Goal: Browse casually: Explore the website without a specific task or goal

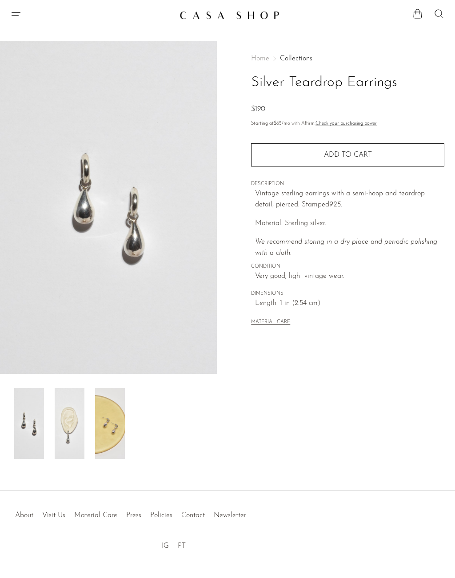
click at [63, 417] on img at bounding box center [70, 423] width 30 height 71
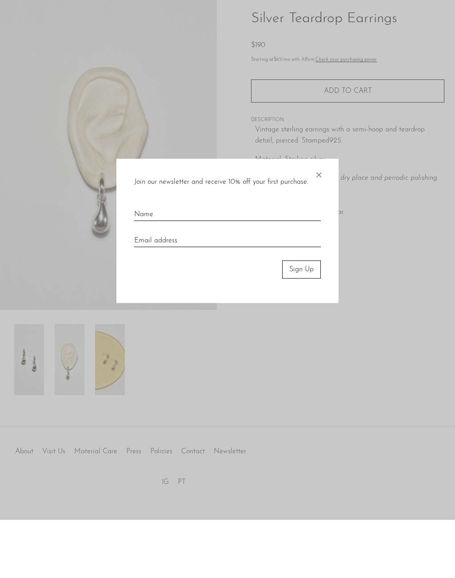
scroll to position [5, 0]
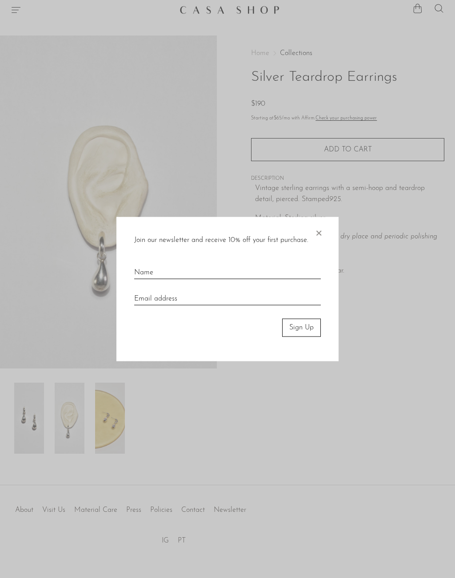
click at [319, 237] on span "×" at bounding box center [318, 231] width 9 height 28
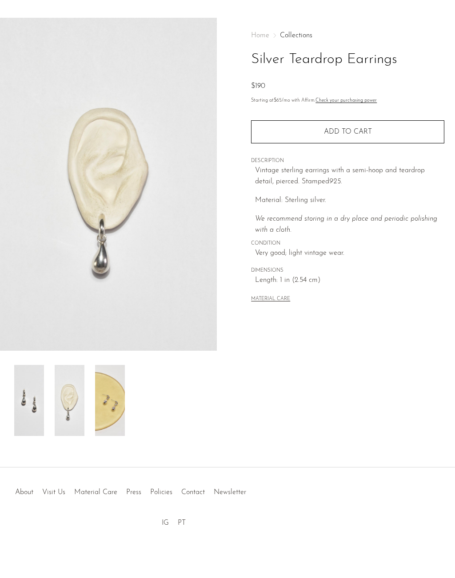
scroll to position [0, 0]
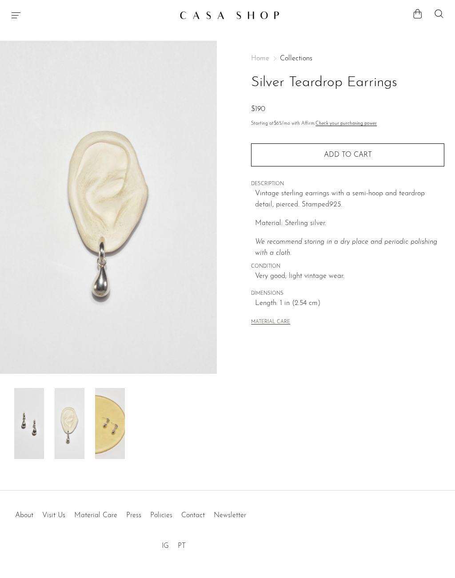
click at [15, 19] on icon "Menu" at bounding box center [16, 15] width 11 height 11
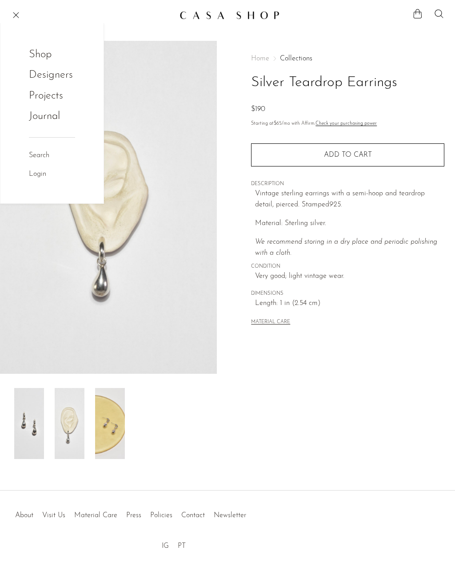
click at [37, 54] on link "Shop" at bounding box center [46, 54] width 35 height 17
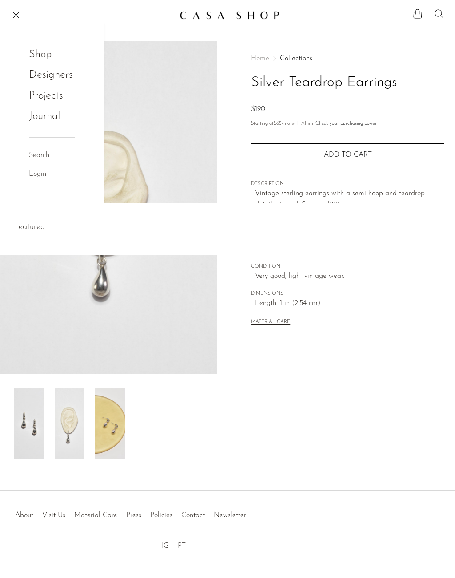
click at [34, 54] on link "Shop" at bounding box center [46, 54] width 35 height 17
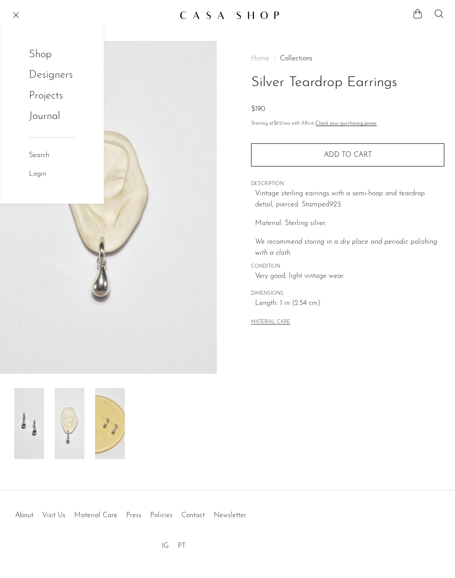
click at [37, 59] on link "Shop" at bounding box center [46, 54] width 35 height 17
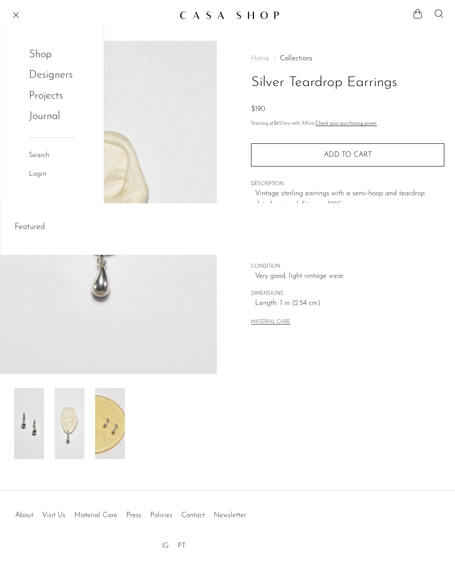
click at [51, 77] on link "Designers" at bounding box center [51, 75] width 44 height 17
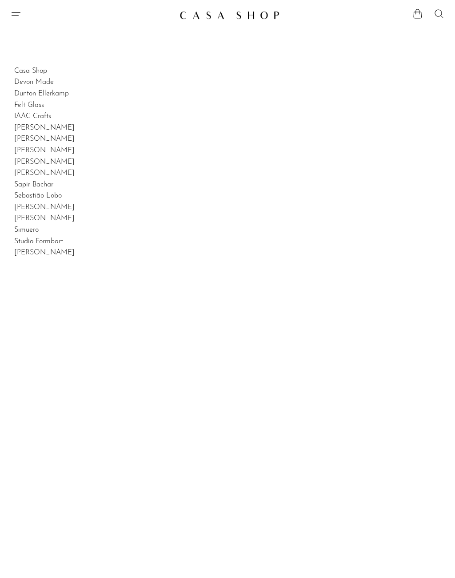
click at [39, 68] on link "Casa Shop" at bounding box center [30, 71] width 33 height 7
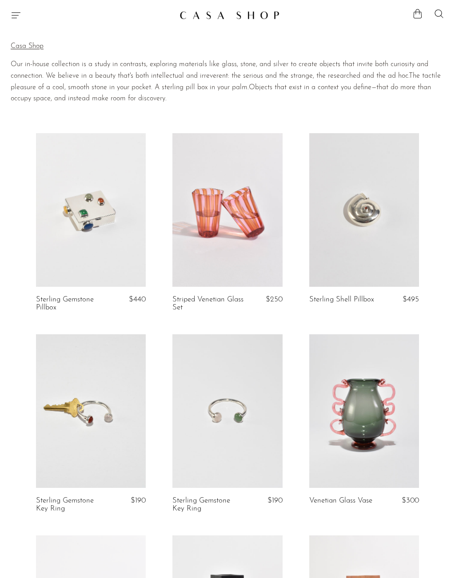
click at [189, 18] on img at bounding box center [229, 15] width 100 height 9
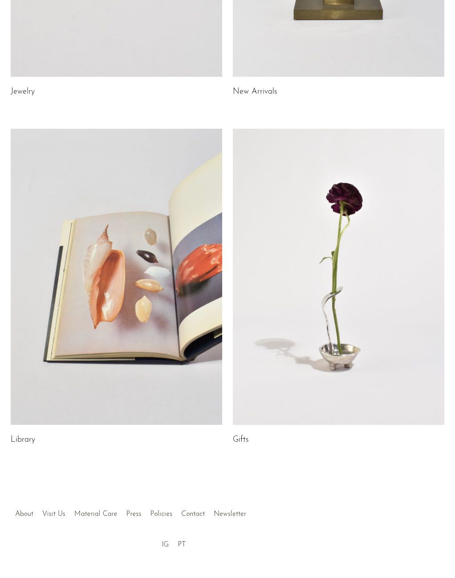
scroll to position [283, 0]
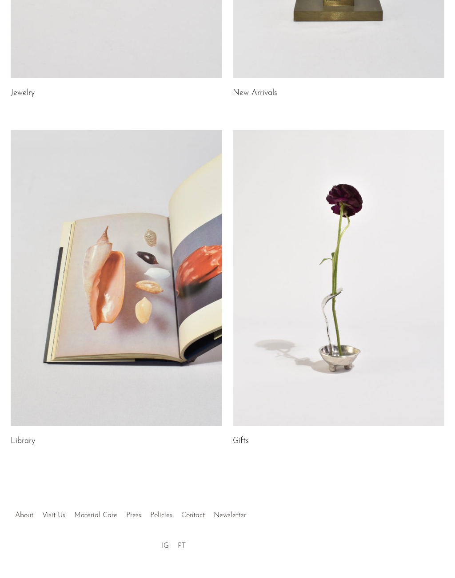
click at [326, 294] on link at bounding box center [338, 278] width 211 height 296
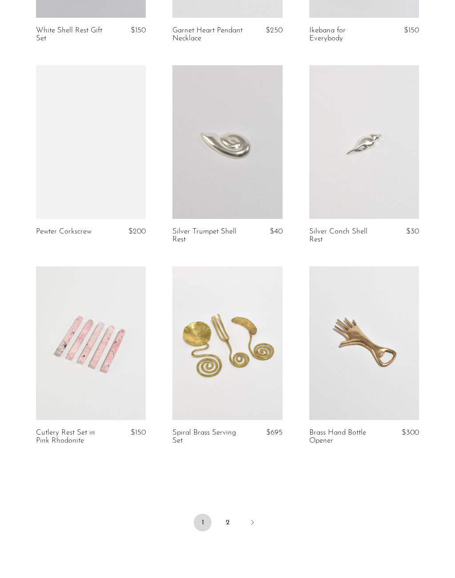
scroll to position [2105, 0]
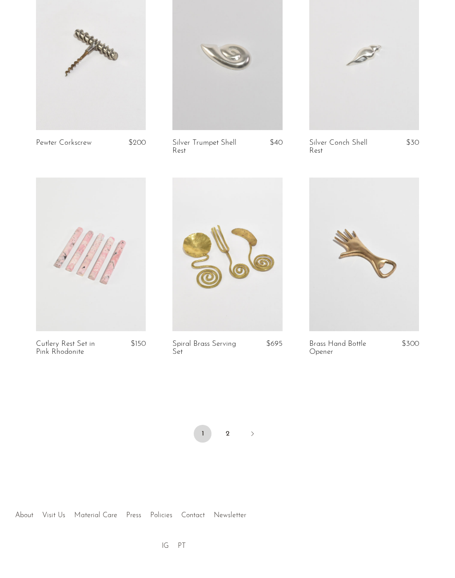
click at [226, 429] on link "2" at bounding box center [227, 434] width 18 height 18
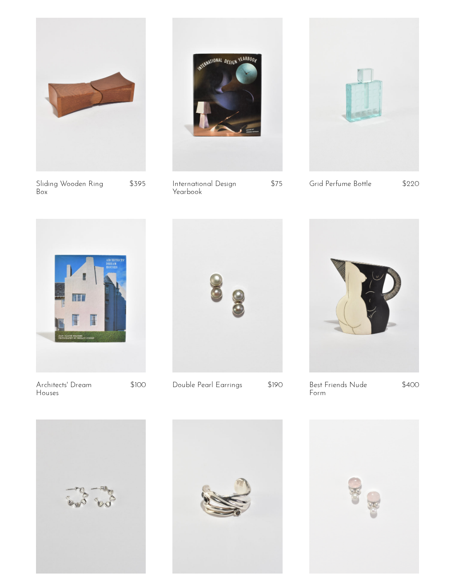
scroll to position [809, 0]
